Goal: Navigation & Orientation: Find specific page/section

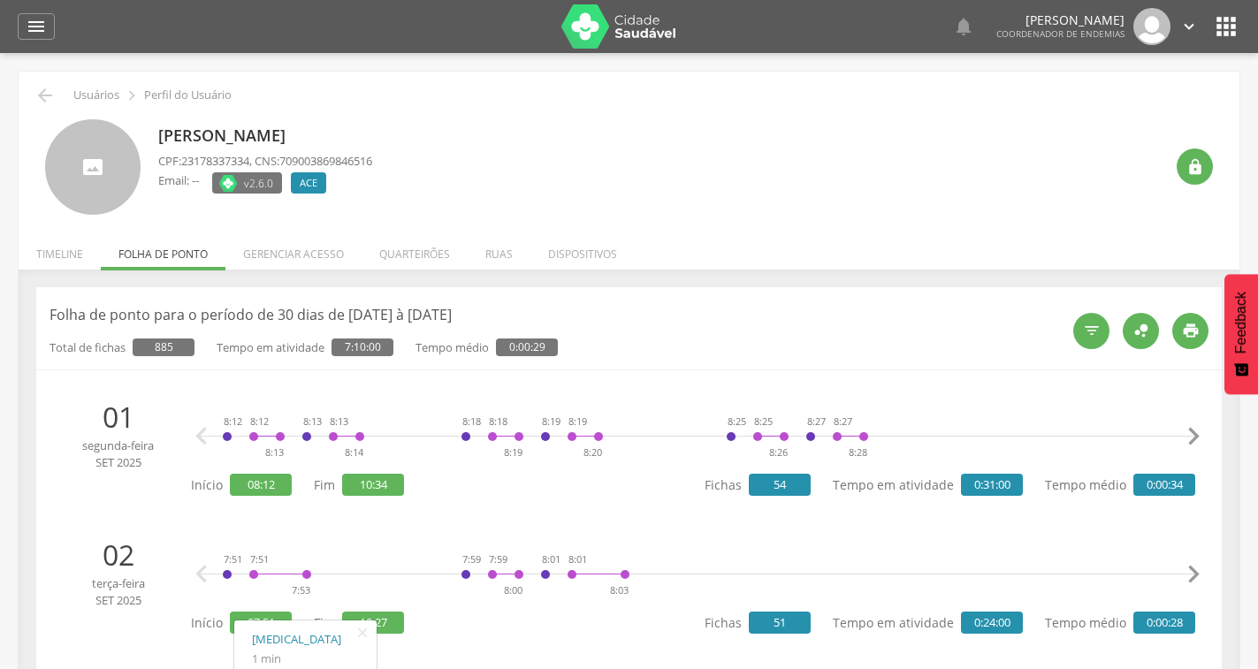
click at [615, 35] on img at bounding box center [618, 26] width 115 height 44
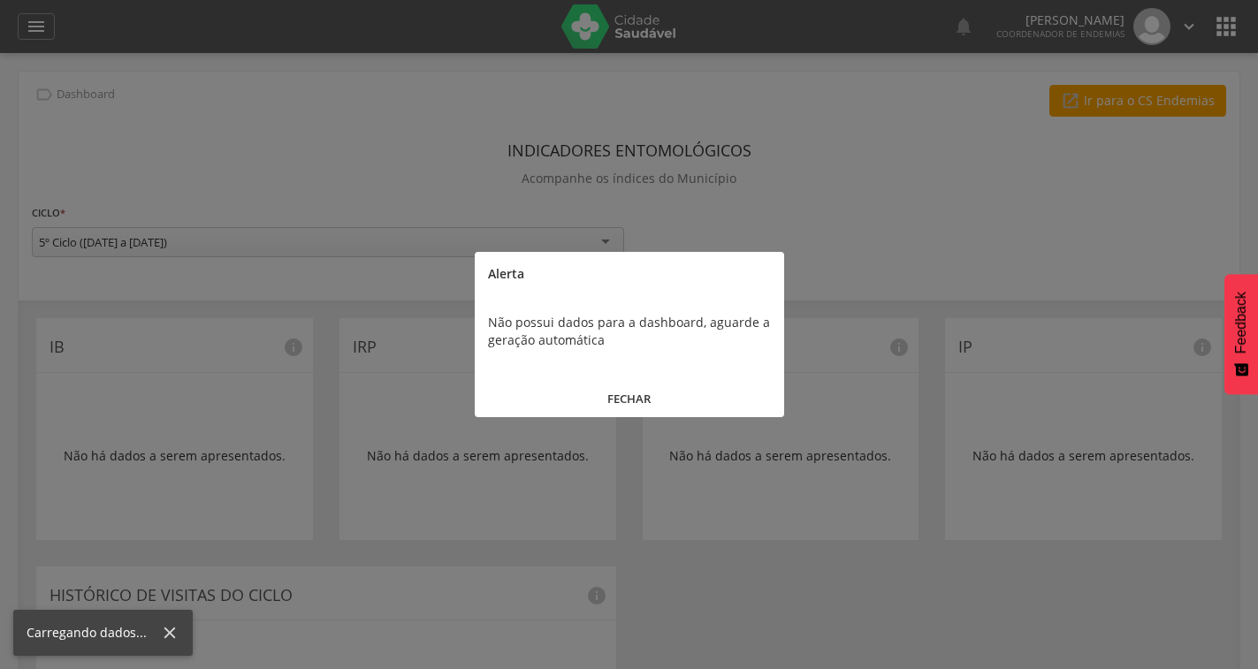
click at [629, 394] on button "FECHAR" at bounding box center [629, 399] width 309 height 38
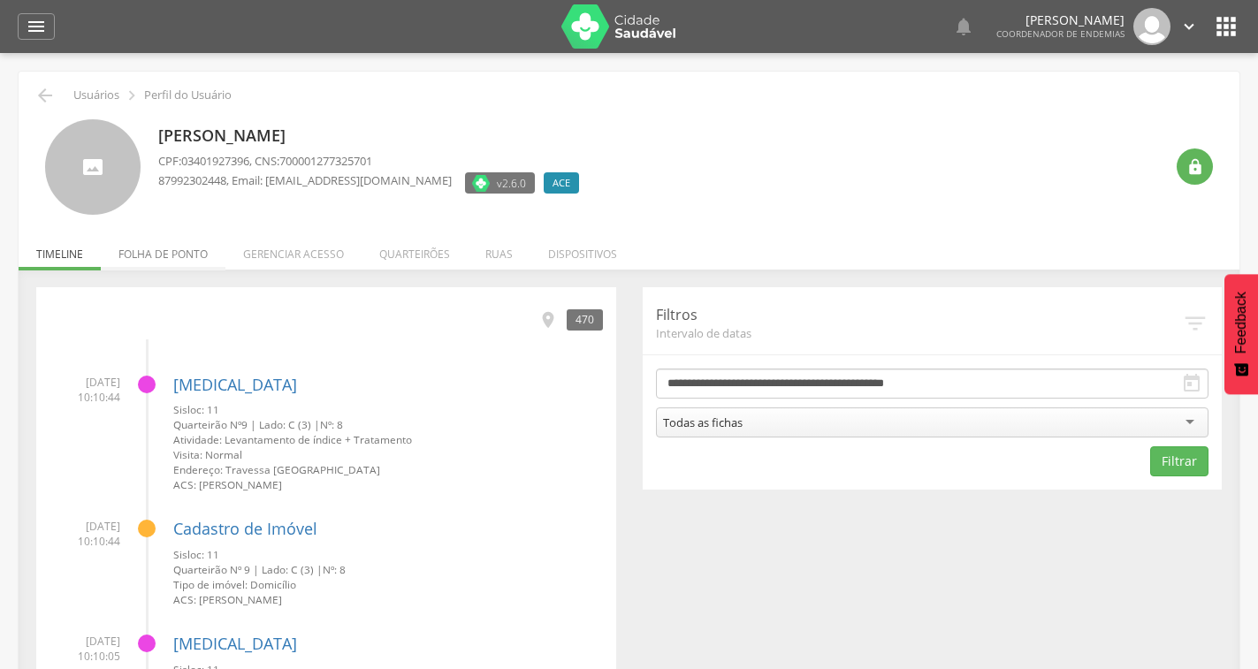
click at [185, 255] on li "Folha de ponto" at bounding box center [163, 250] width 125 height 42
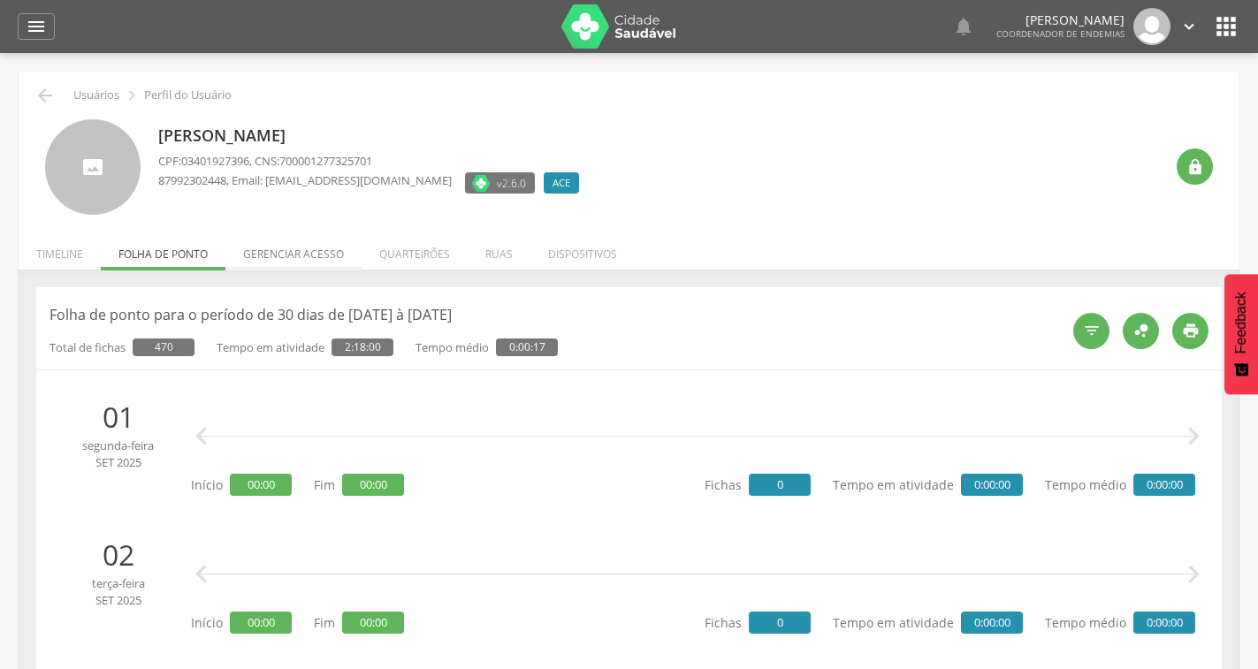
click at [340, 257] on li "Gerenciar acesso" at bounding box center [293, 250] width 136 height 42
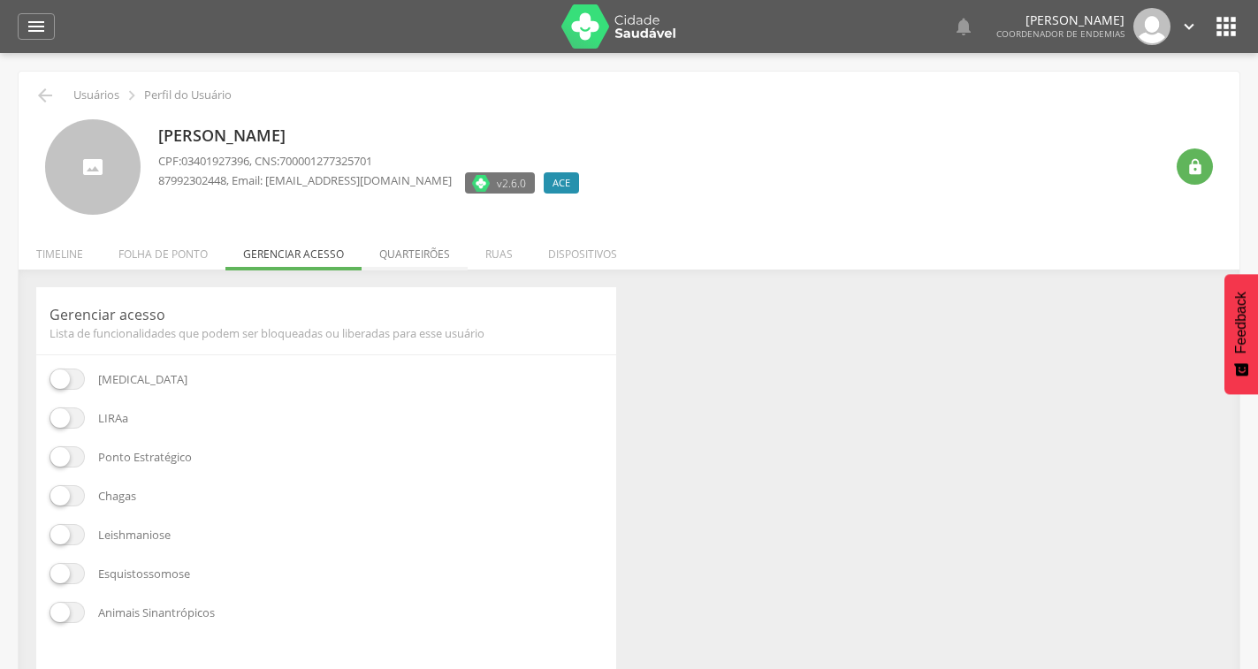
click at [439, 254] on li "Quarteirões" at bounding box center [415, 250] width 106 height 42
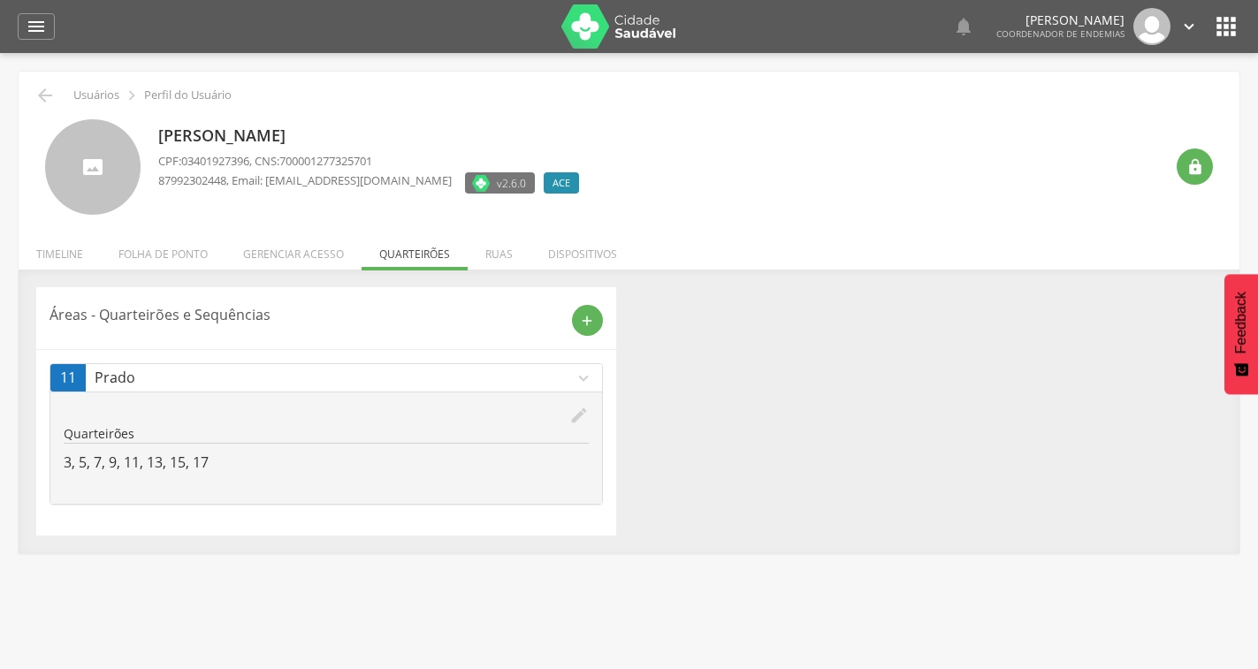
click at [604, 12] on img at bounding box center [618, 26] width 115 height 44
